Goal: Information Seeking & Learning: Learn about a topic

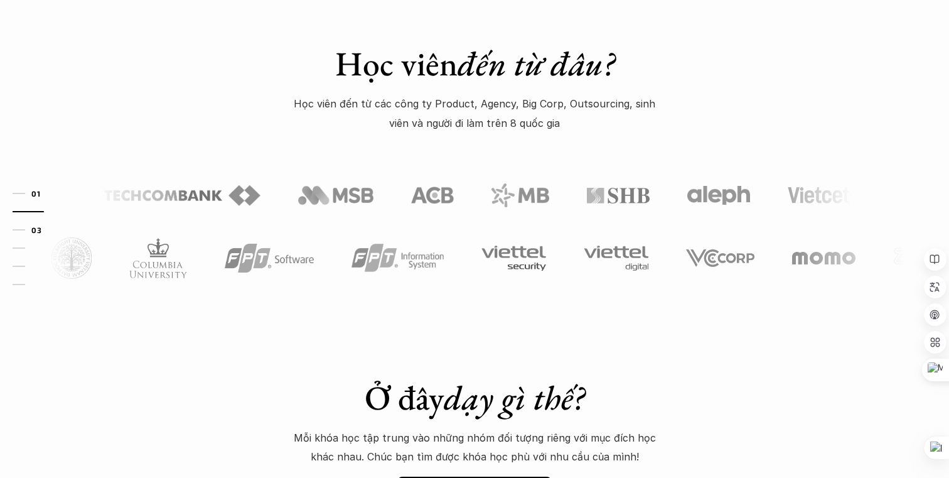
scroll to position [1160, 0]
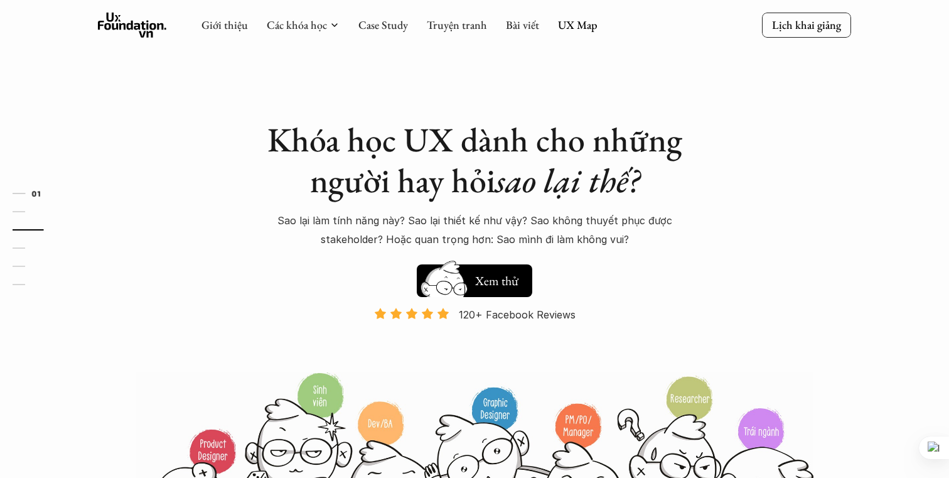
scroll to position [1160, 0]
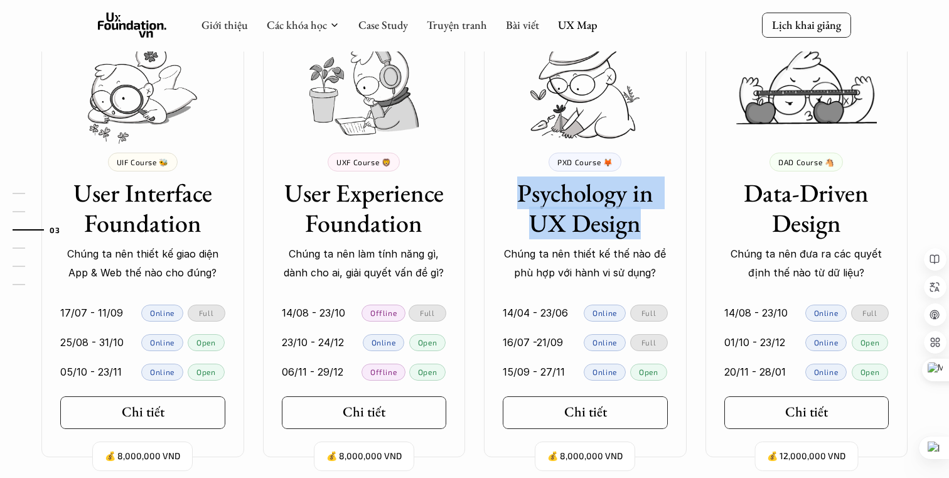
copy h3 "Psychology in UX Design"
drag, startPoint x: 515, startPoint y: 191, endPoint x: 641, endPoint y: 220, distance: 129.5
click at [641, 223] on h3 "Psychology in UX Design" at bounding box center [585, 208] width 165 height 60
